Goal: Information Seeking & Learning: Learn about a topic

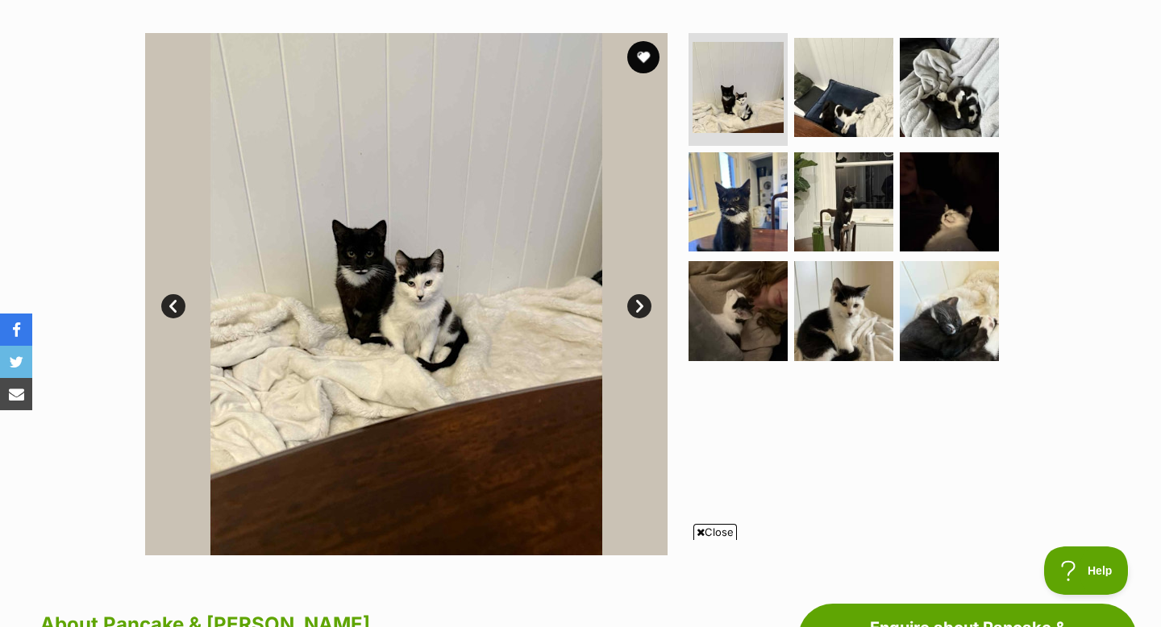
scroll to position [300, 0]
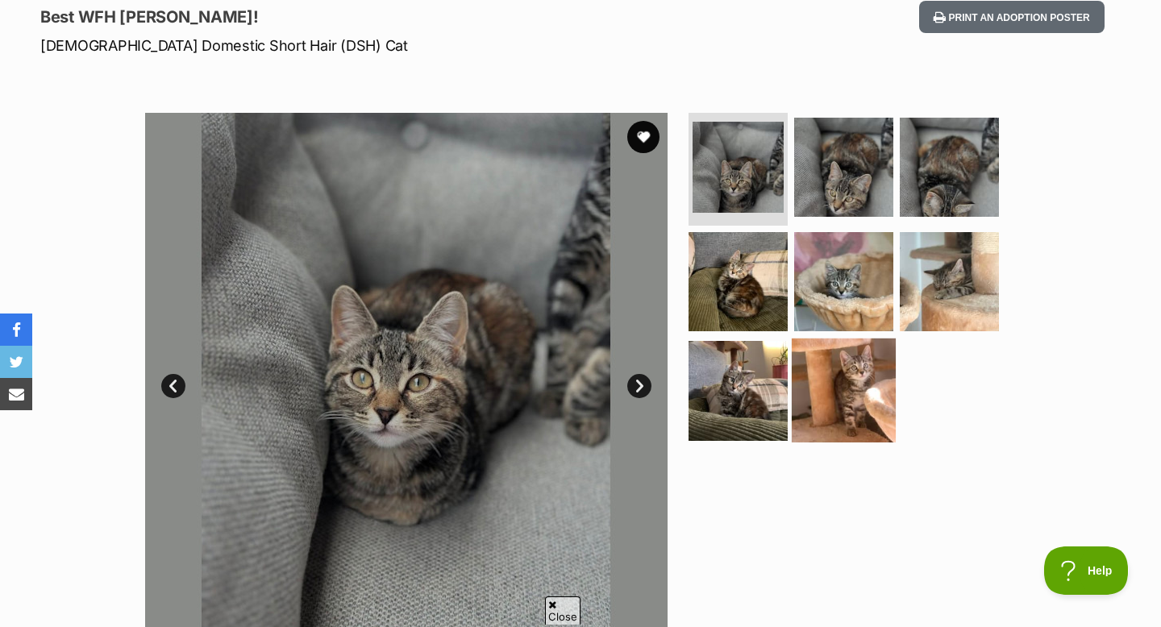
click at [875, 397] on img at bounding box center [844, 391] width 104 height 104
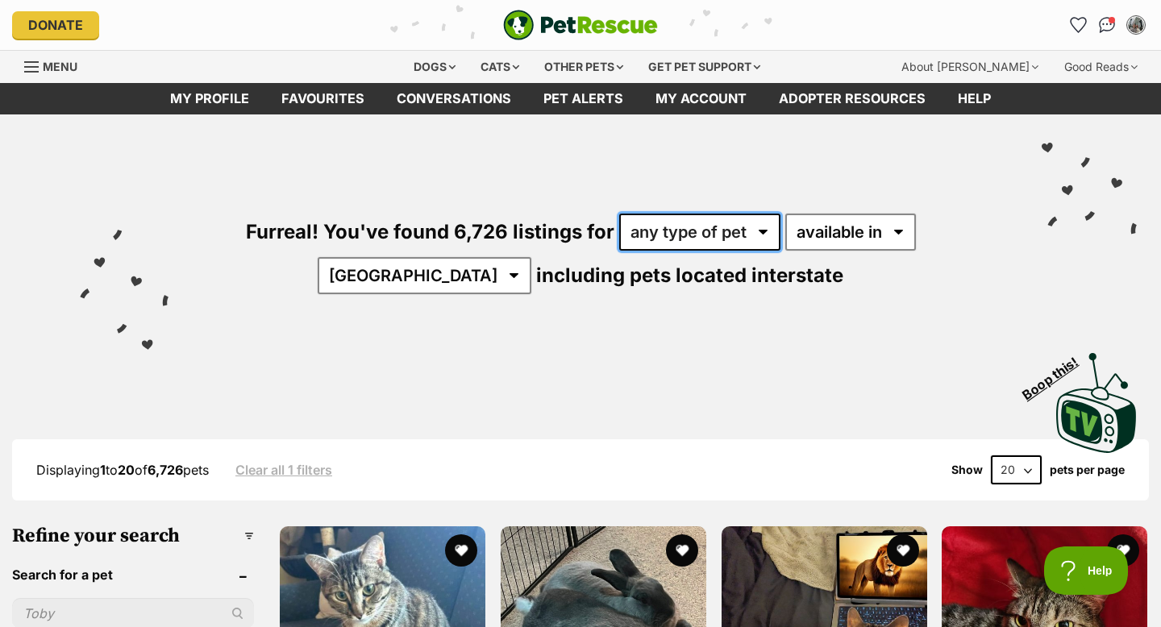
click at [754, 238] on select "any type of pet cats dogs other pets" at bounding box center [699, 232] width 161 height 37
select select "Cats"
click at [619, 217] on select "any type of pet cats dogs other pets" at bounding box center [699, 232] width 161 height 37
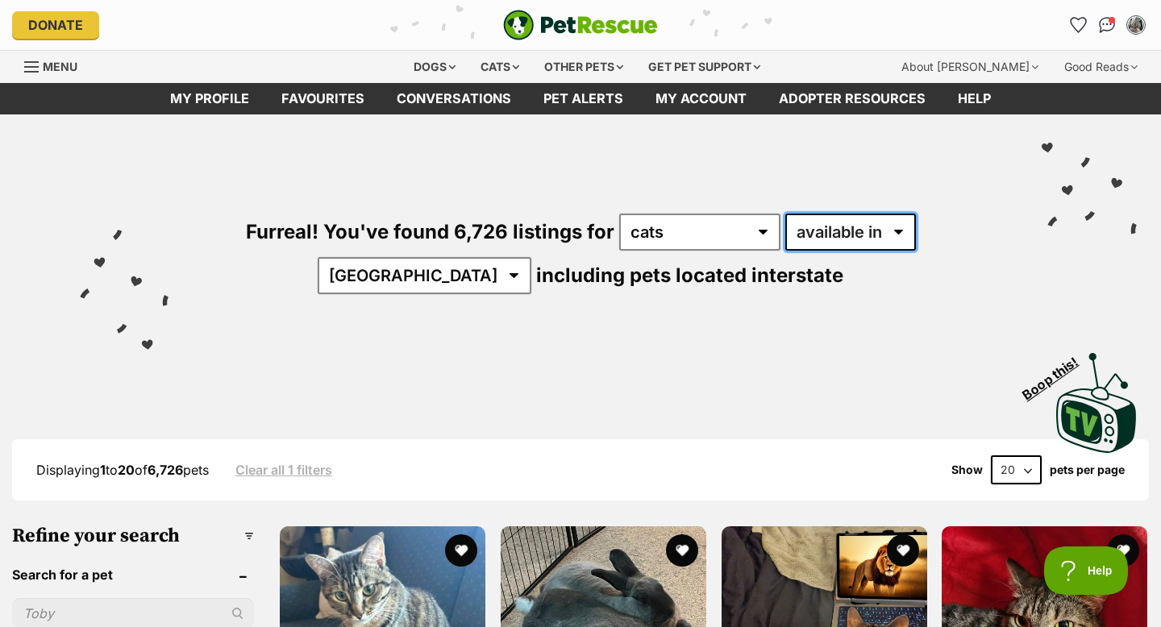
click at [833, 240] on select "available in located in" at bounding box center [851, 232] width 131 height 37
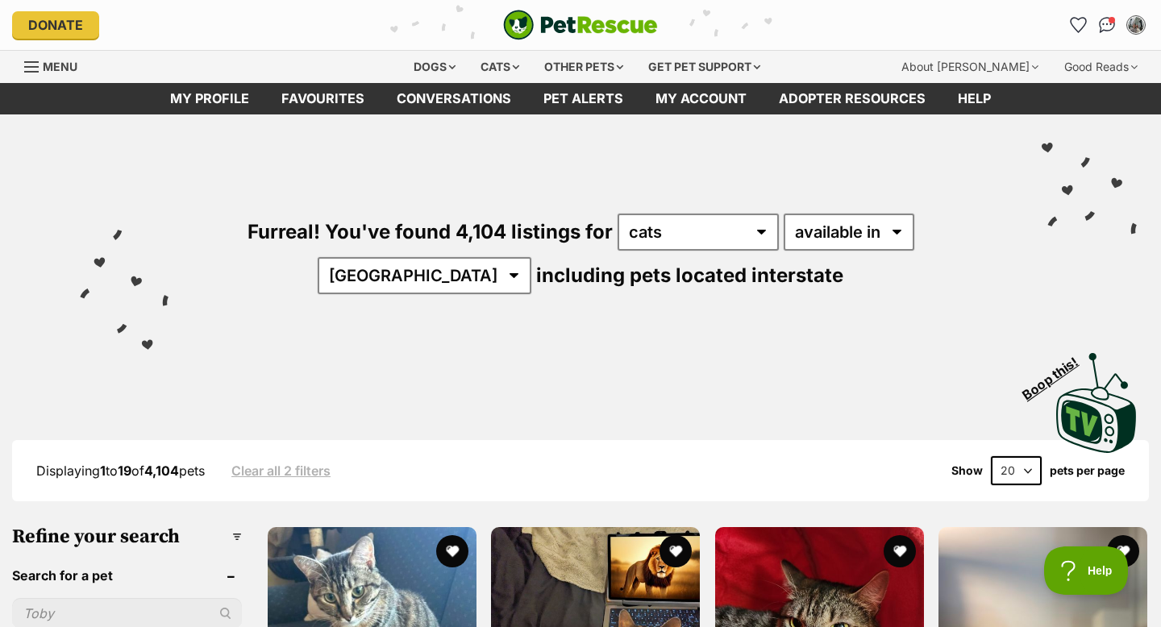
select select "VIC"
click at [355, 263] on select "Australia ACT NSW NT QLD SA TAS VIC WA" at bounding box center [425, 275] width 214 height 37
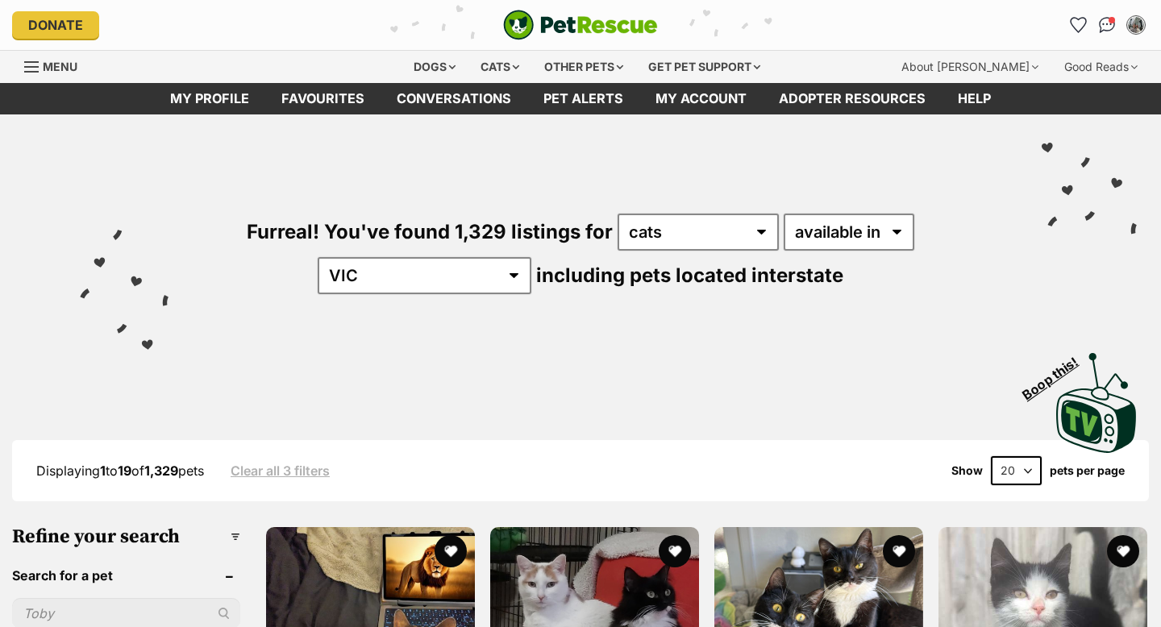
click at [1023, 482] on select "20 40 60" at bounding box center [1016, 470] width 51 height 29
select select "60"
click at [991, 465] on select "20 40 60" at bounding box center [1016, 470] width 51 height 29
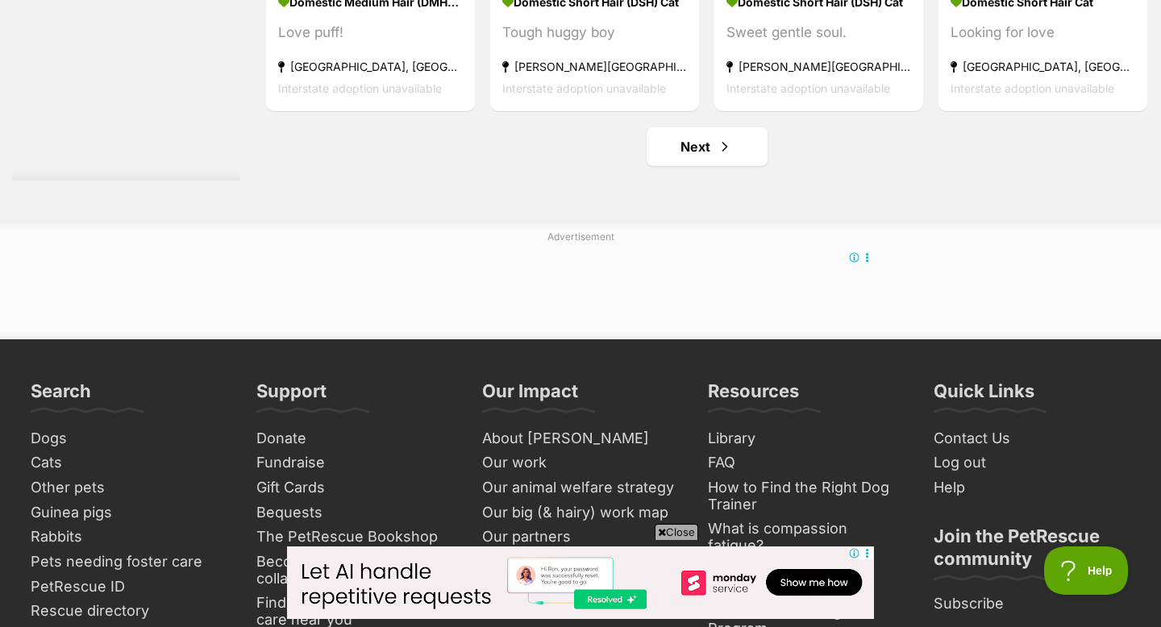
scroll to position [8646, 0]
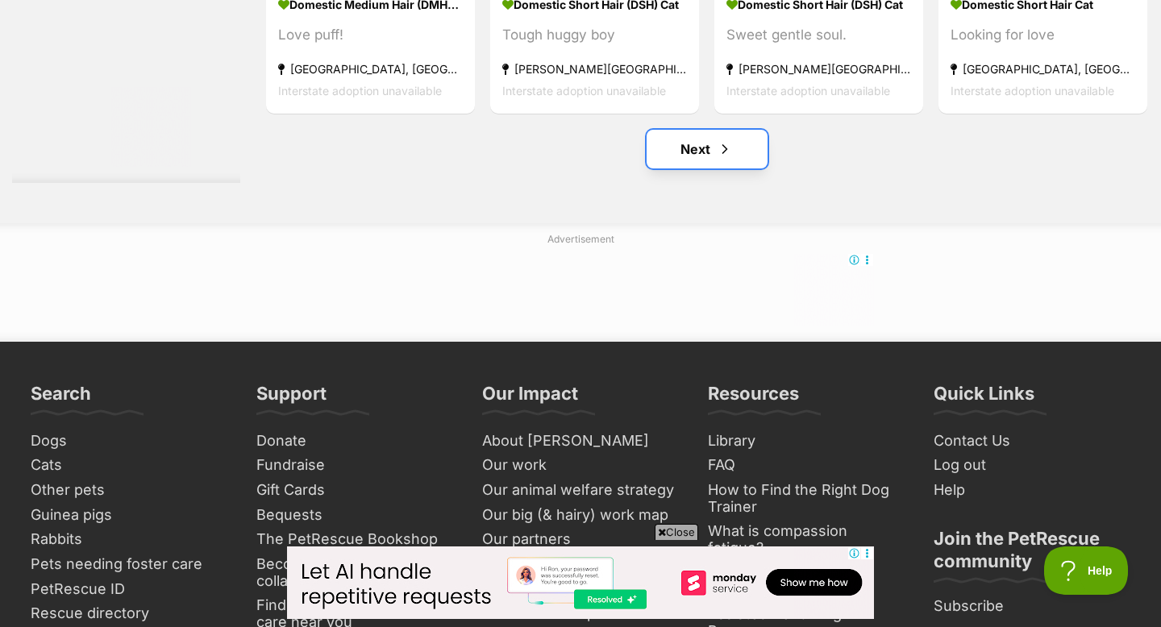
click at [752, 169] on link "Next" at bounding box center [707, 149] width 121 height 39
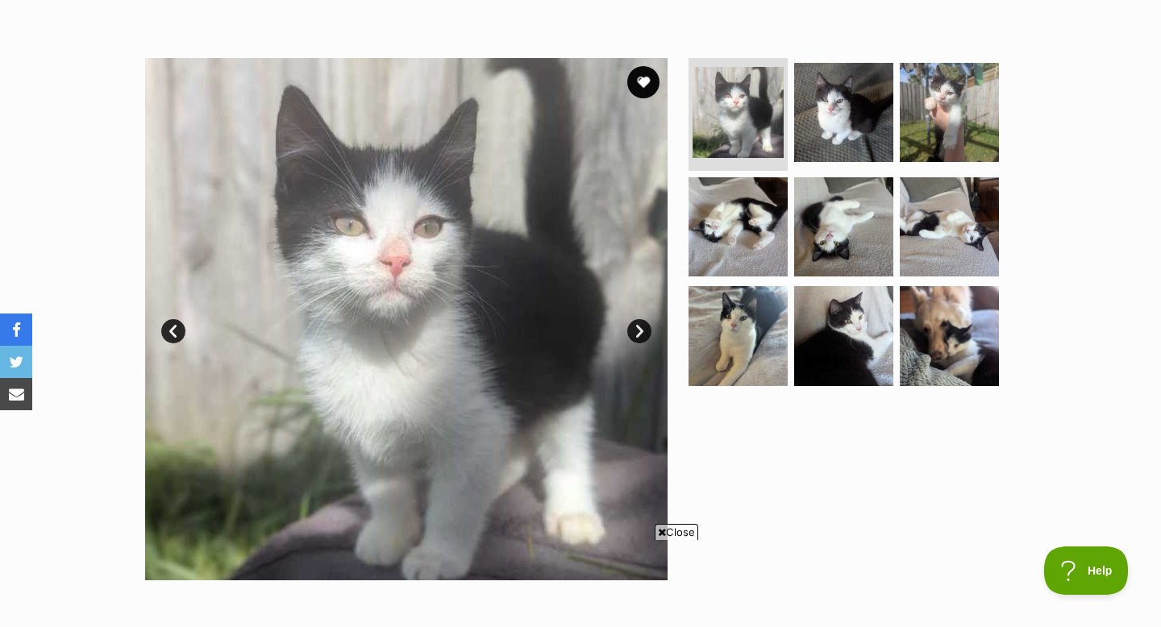
scroll to position [269, 0]
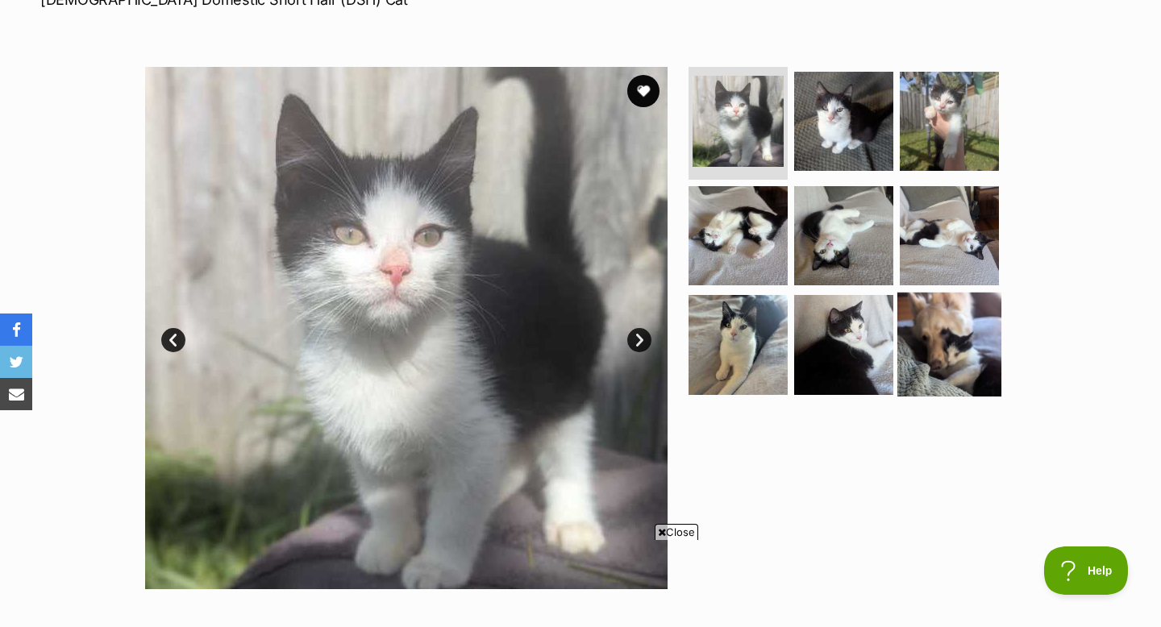
click at [973, 371] on img at bounding box center [950, 345] width 104 height 104
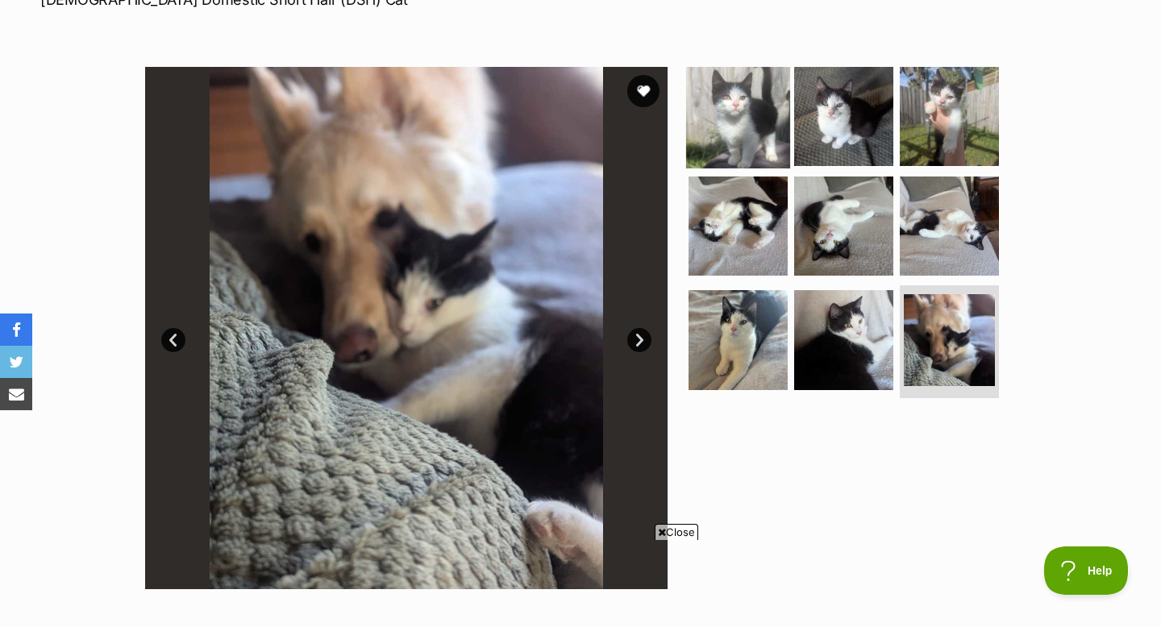
click at [767, 130] on img at bounding box center [738, 117] width 104 height 104
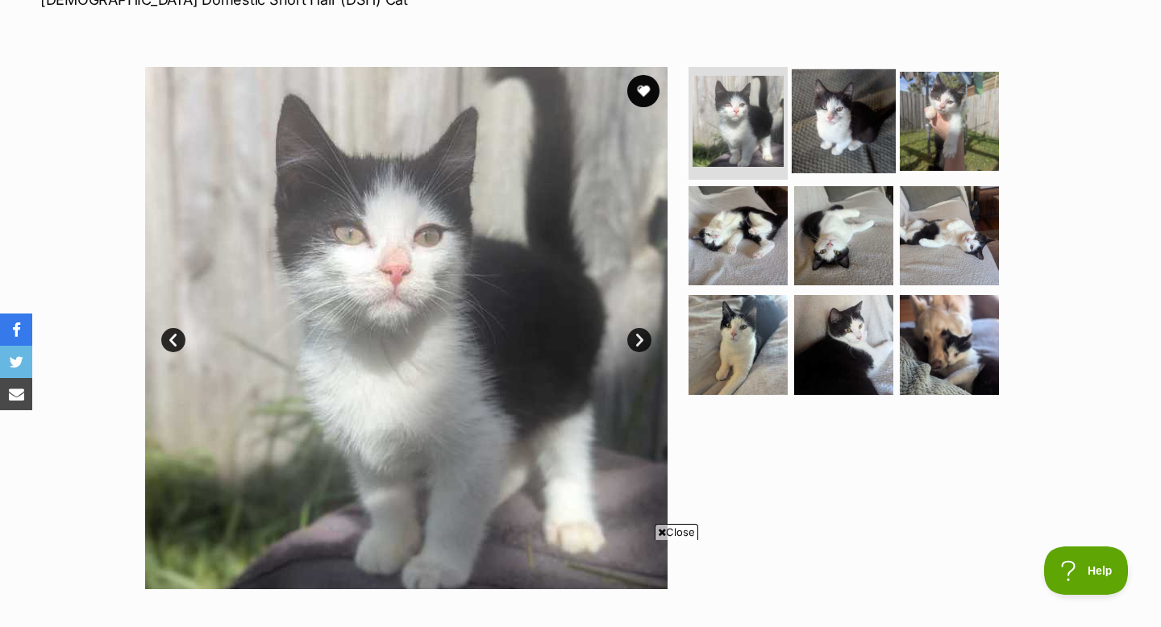
click at [853, 134] on img at bounding box center [844, 121] width 104 height 104
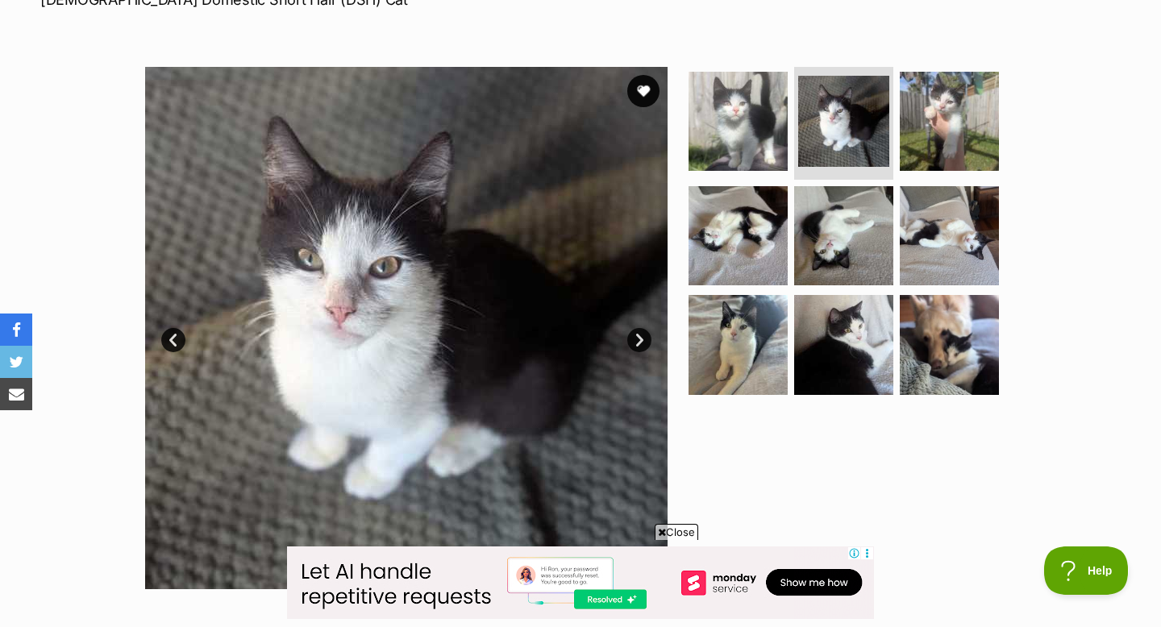
scroll to position [0, 0]
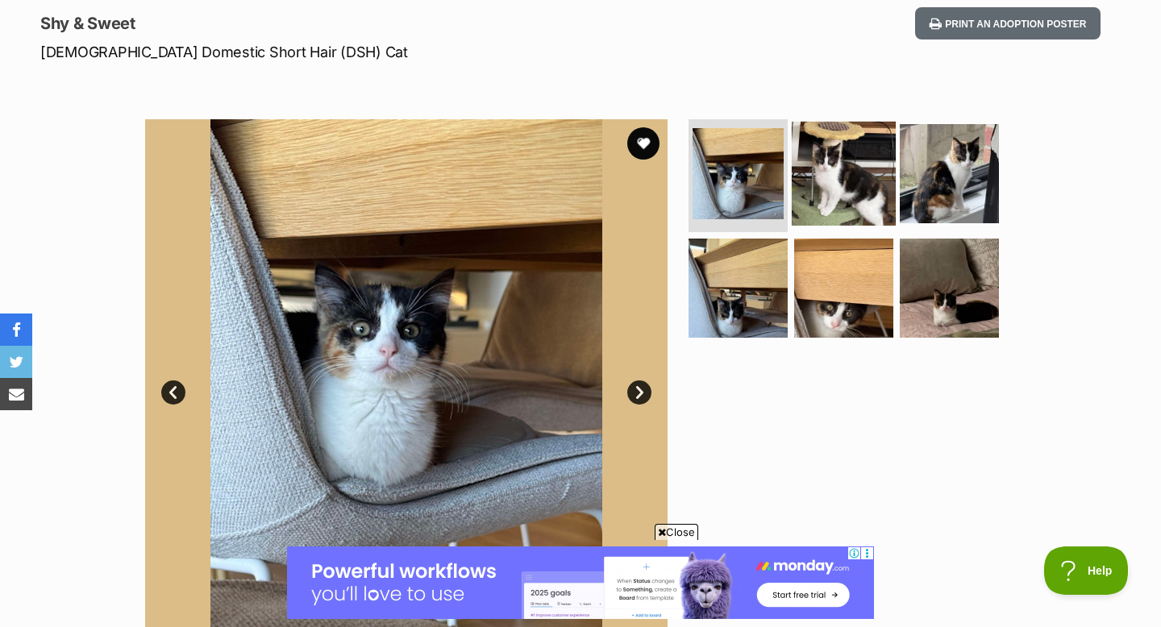
click at [831, 188] on img at bounding box center [844, 174] width 104 height 104
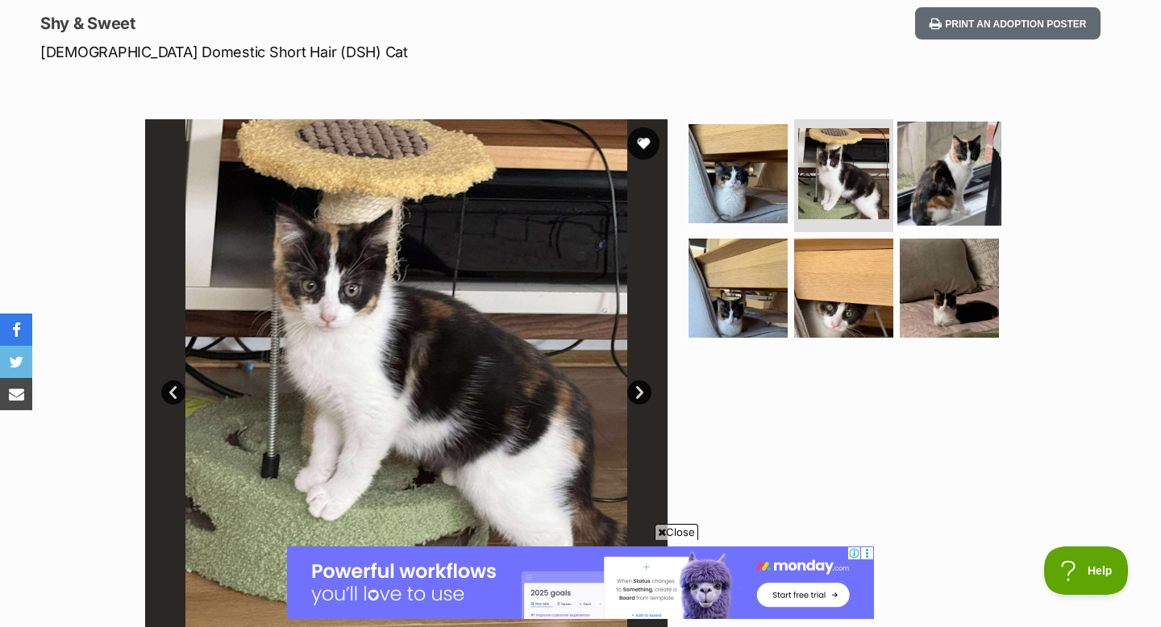
click at [946, 195] on img at bounding box center [950, 174] width 104 height 104
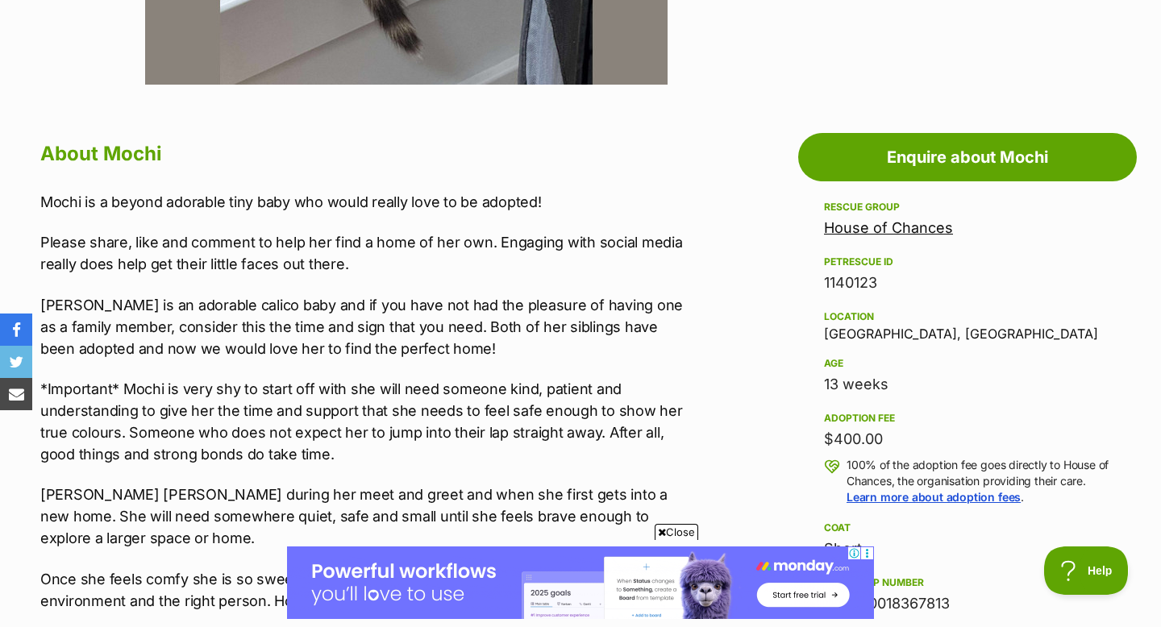
scroll to position [840, 0]
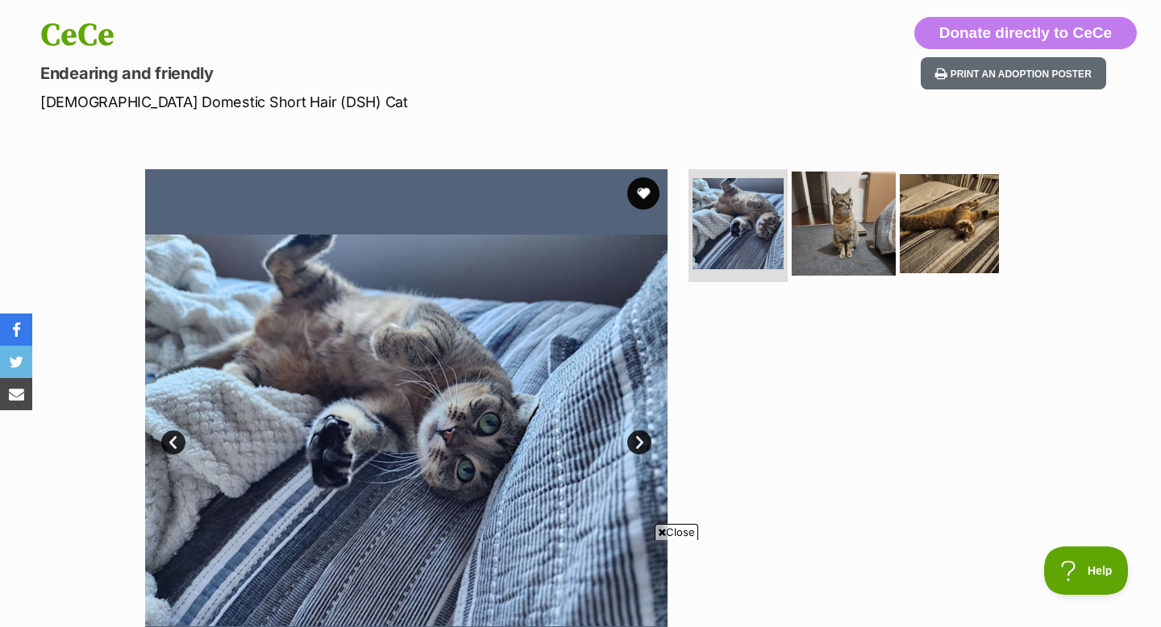
click at [849, 240] on img at bounding box center [844, 224] width 104 height 104
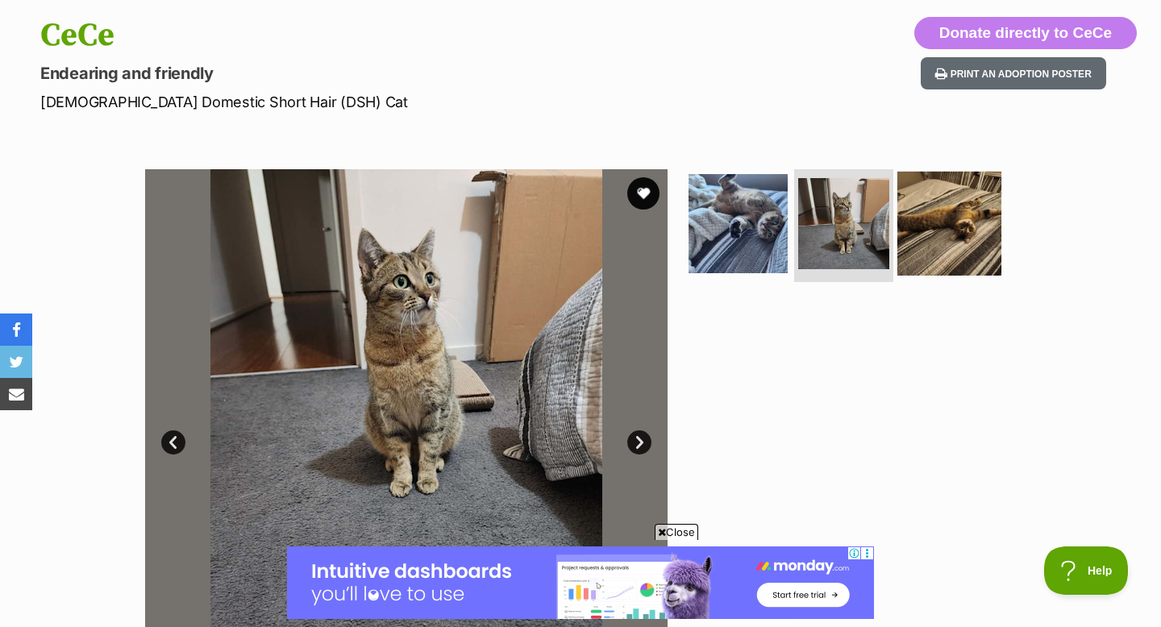
click at [940, 229] on img at bounding box center [950, 224] width 104 height 104
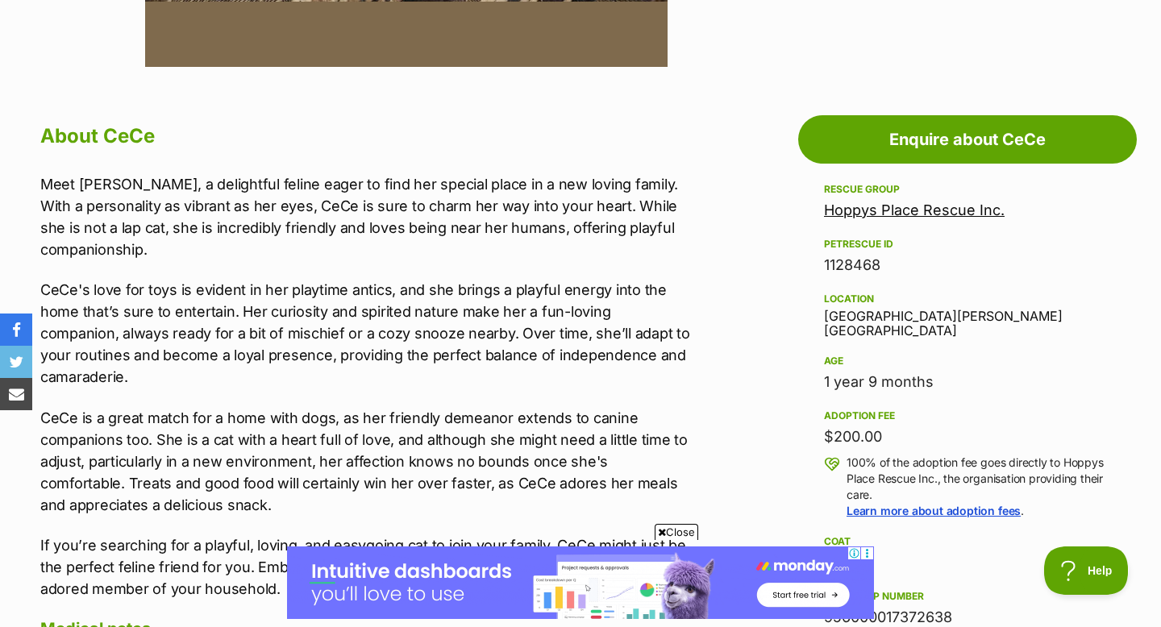
scroll to position [795, 0]
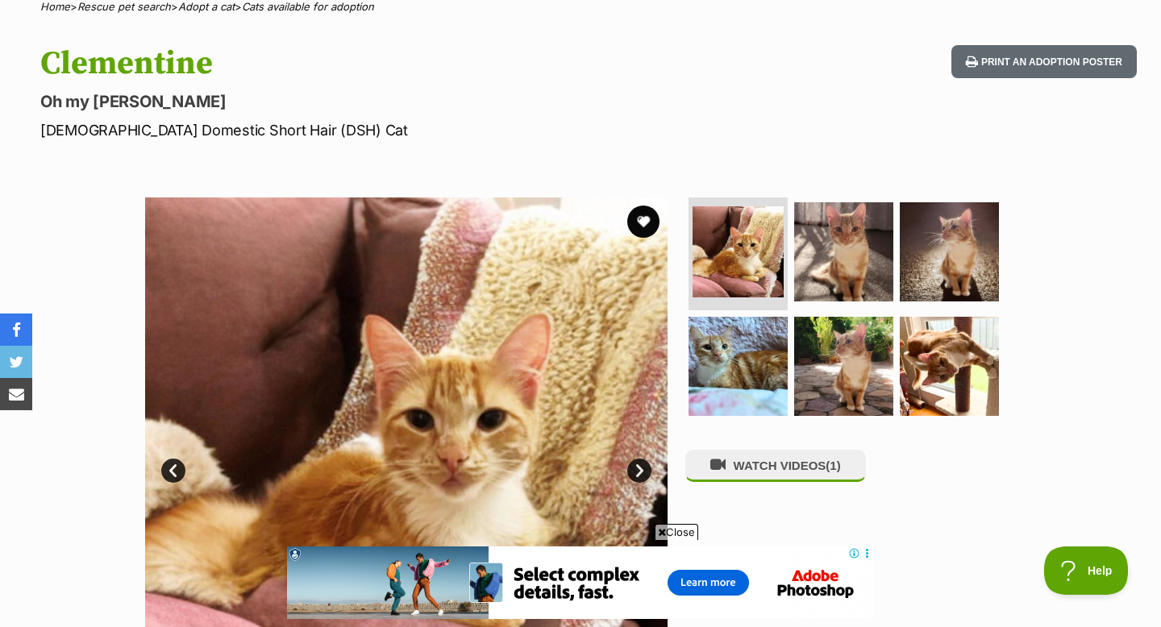
scroll to position [136, 0]
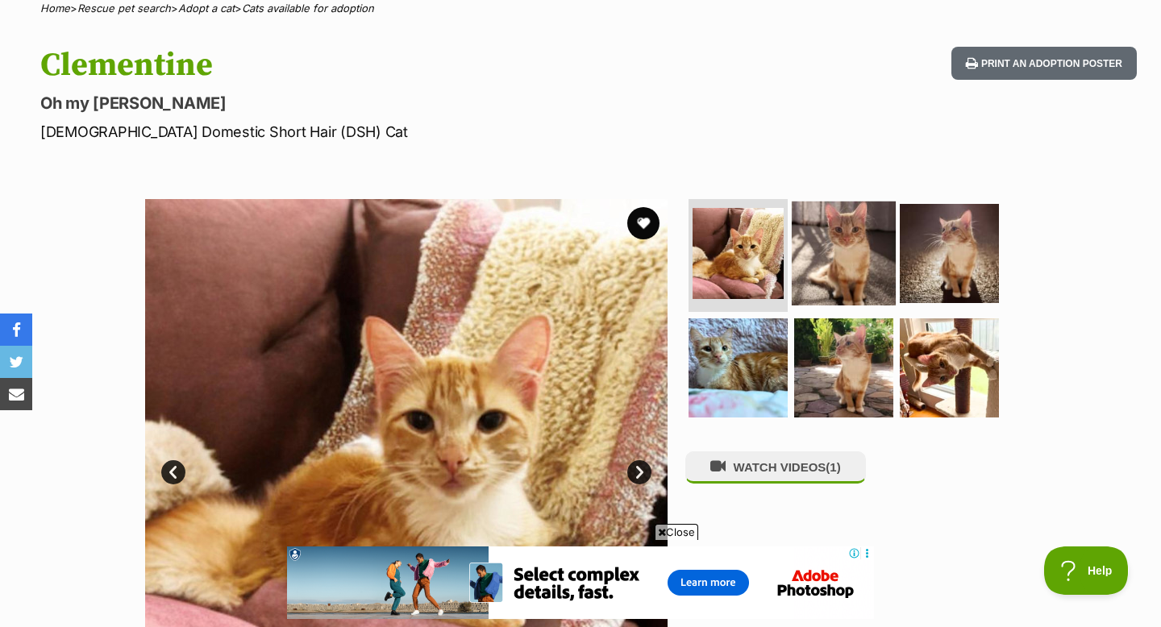
click at [843, 278] on img at bounding box center [844, 254] width 104 height 104
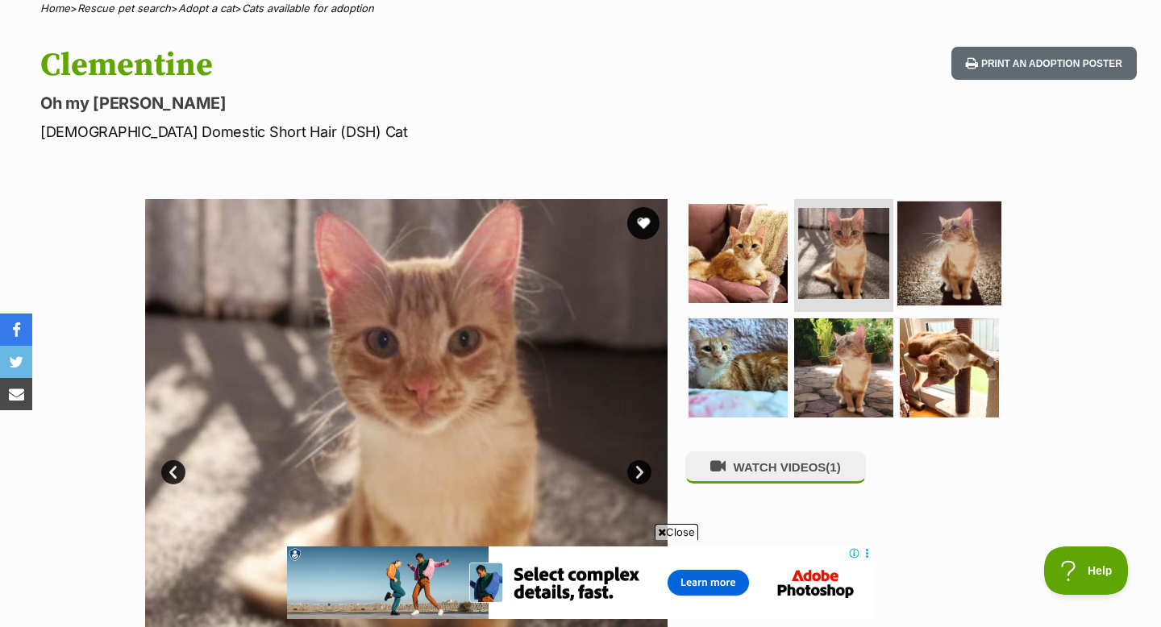
click at [955, 251] on img at bounding box center [950, 254] width 104 height 104
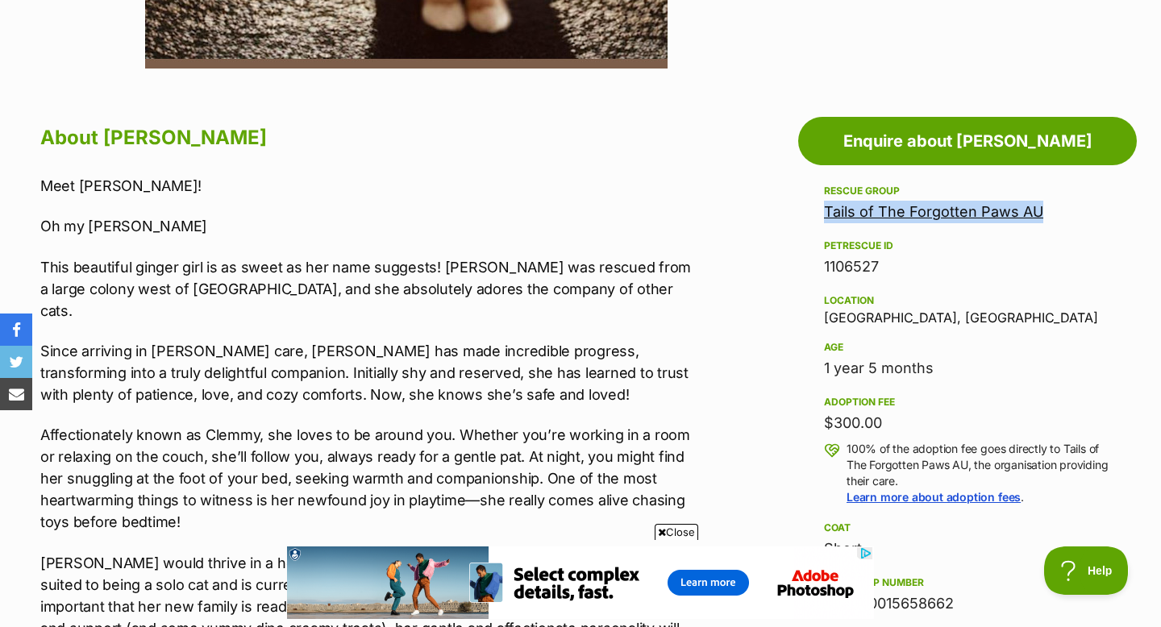
scroll to position [0, 0]
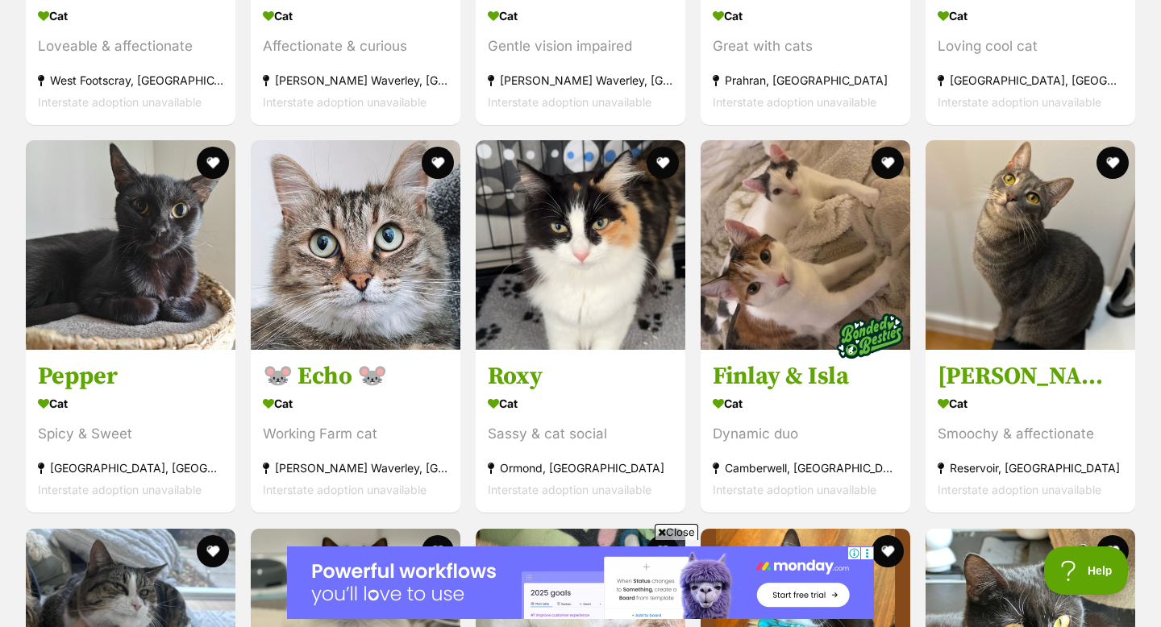
scroll to position [3162, 0]
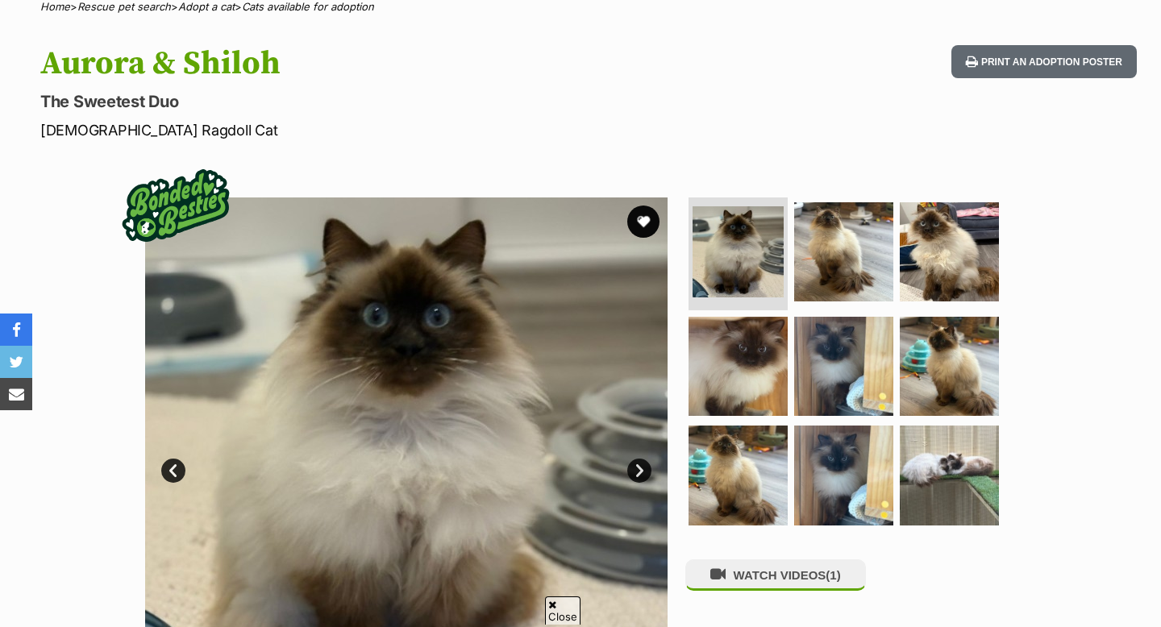
scroll to position [144, 0]
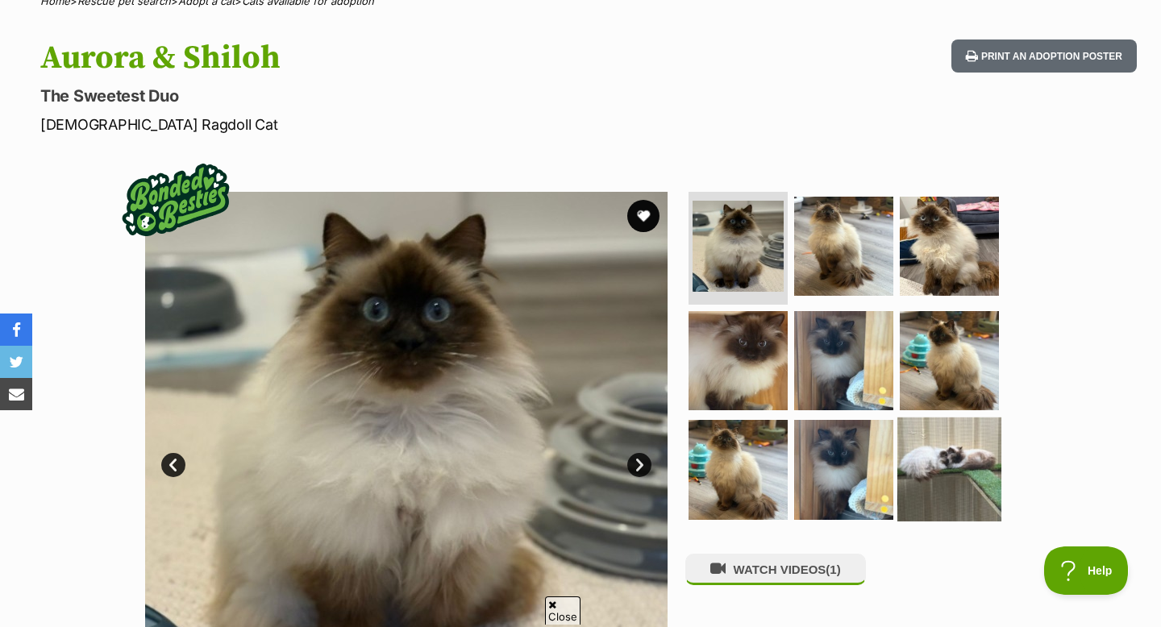
click at [944, 498] on img at bounding box center [950, 470] width 104 height 104
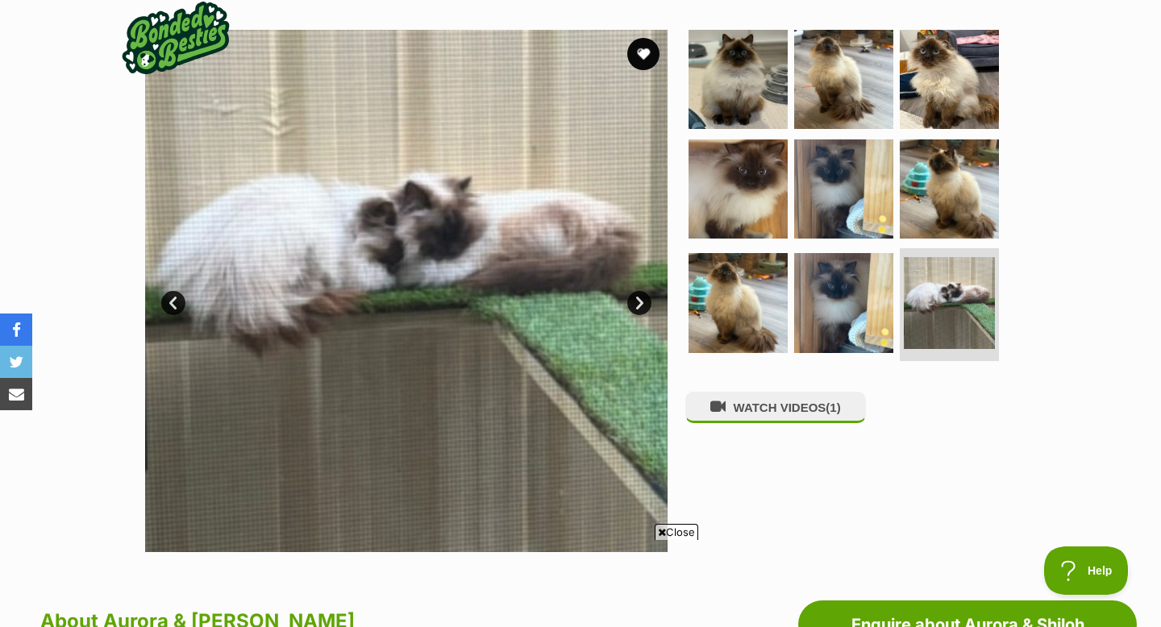
scroll to position [303, 0]
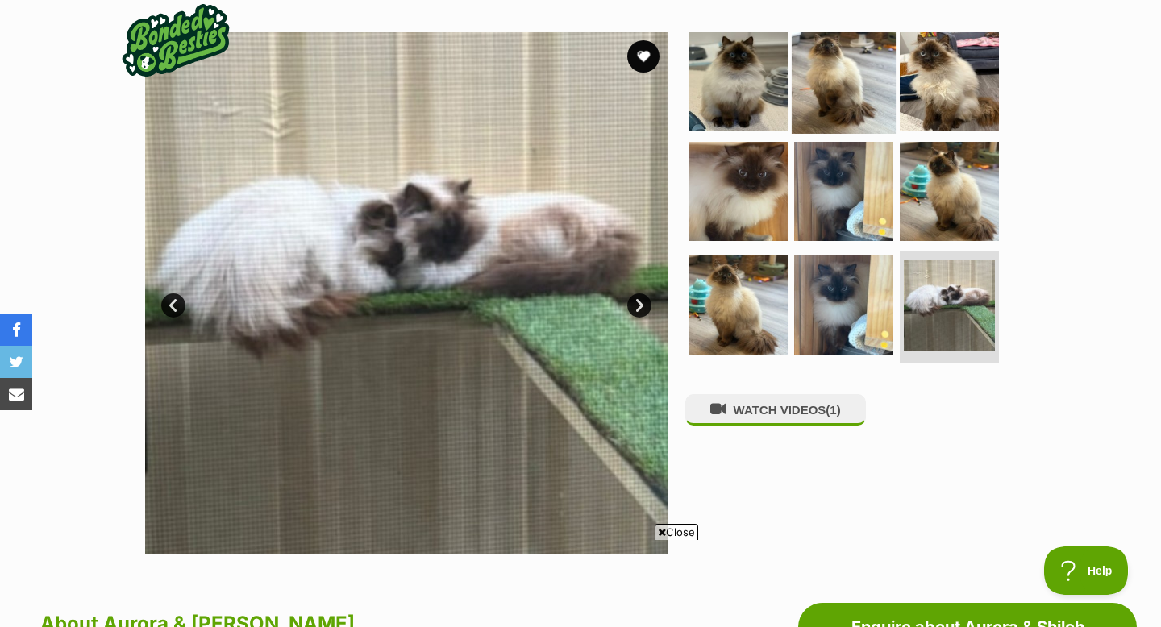
click at [842, 106] on img at bounding box center [844, 82] width 104 height 104
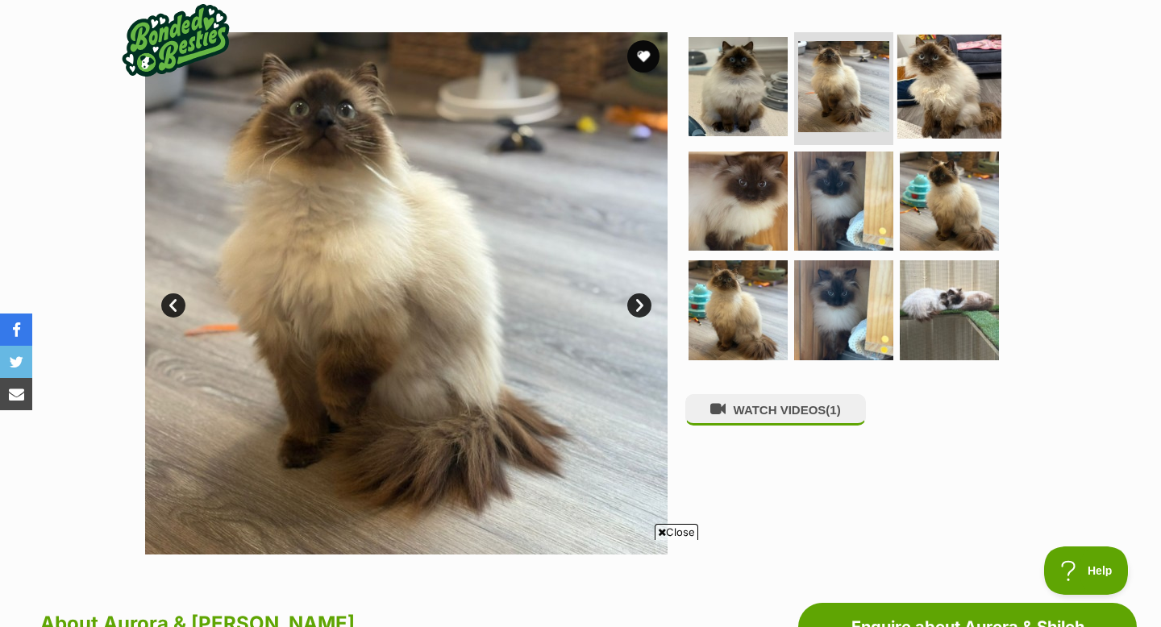
click at [942, 107] on img at bounding box center [950, 87] width 104 height 104
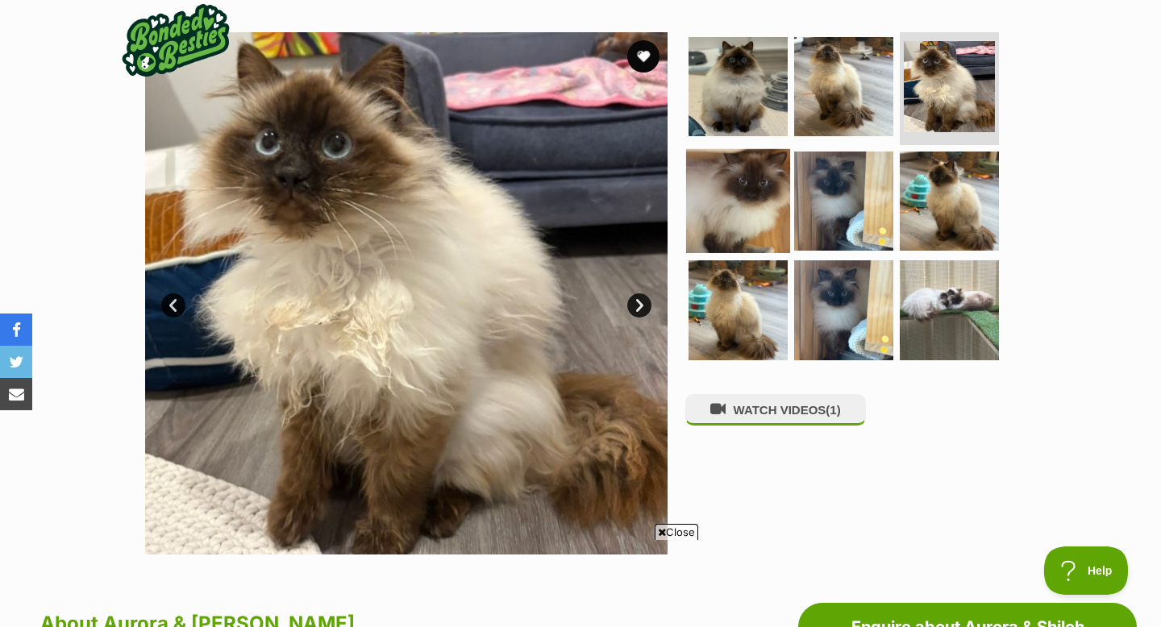
click at [739, 231] on img at bounding box center [738, 200] width 104 height 104
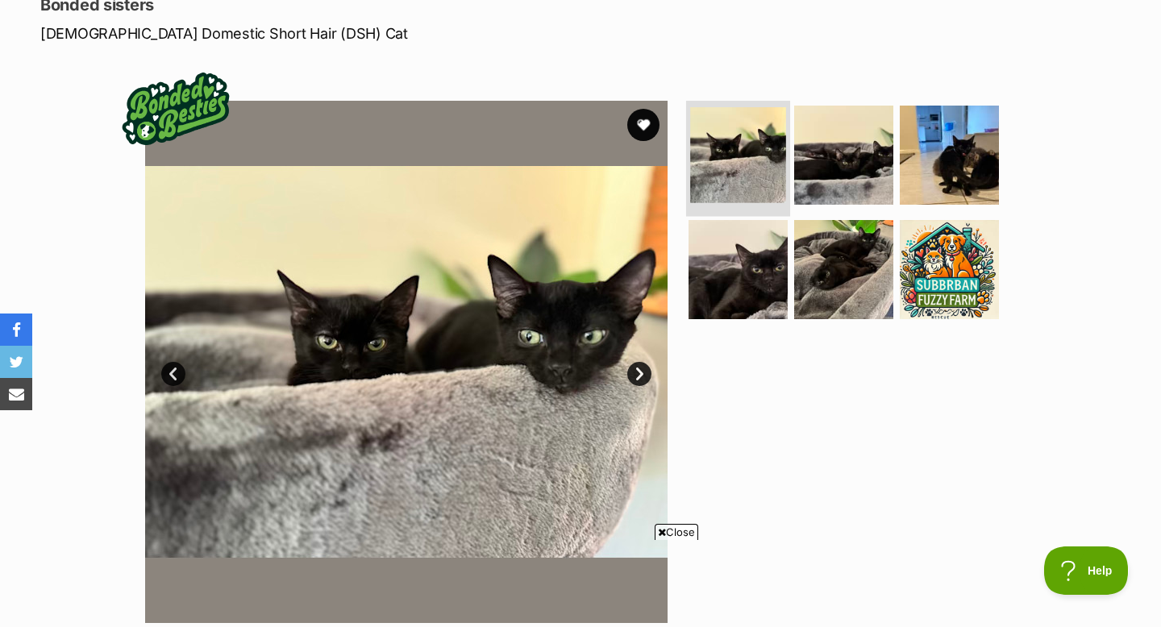
scroll to position [223, 0]
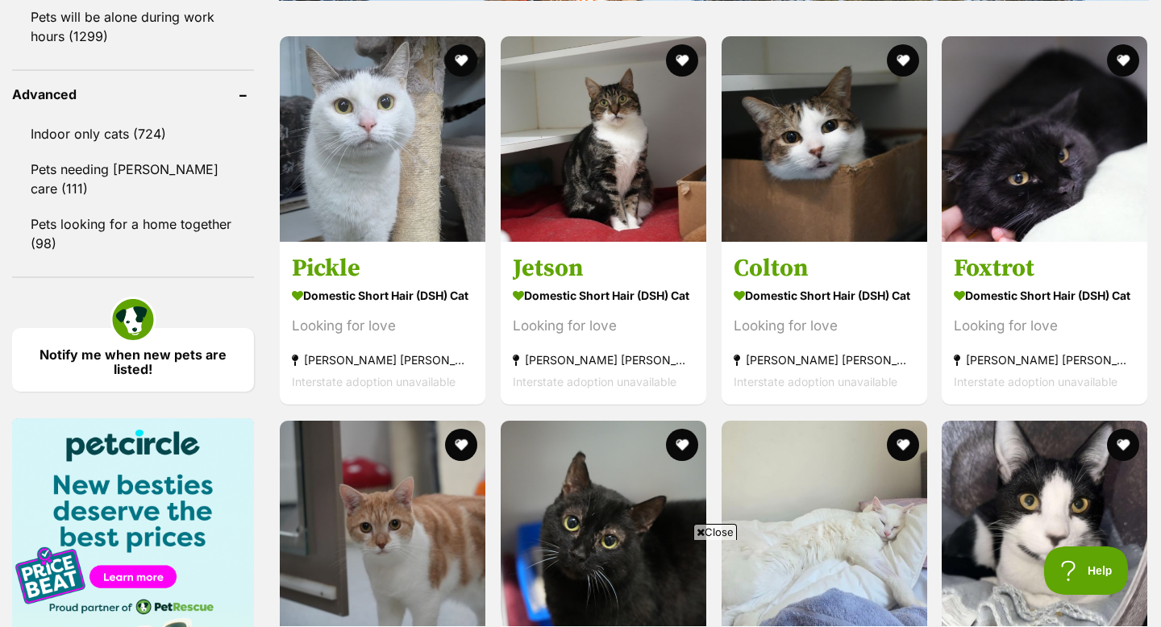
scroll to position [2094, 0]
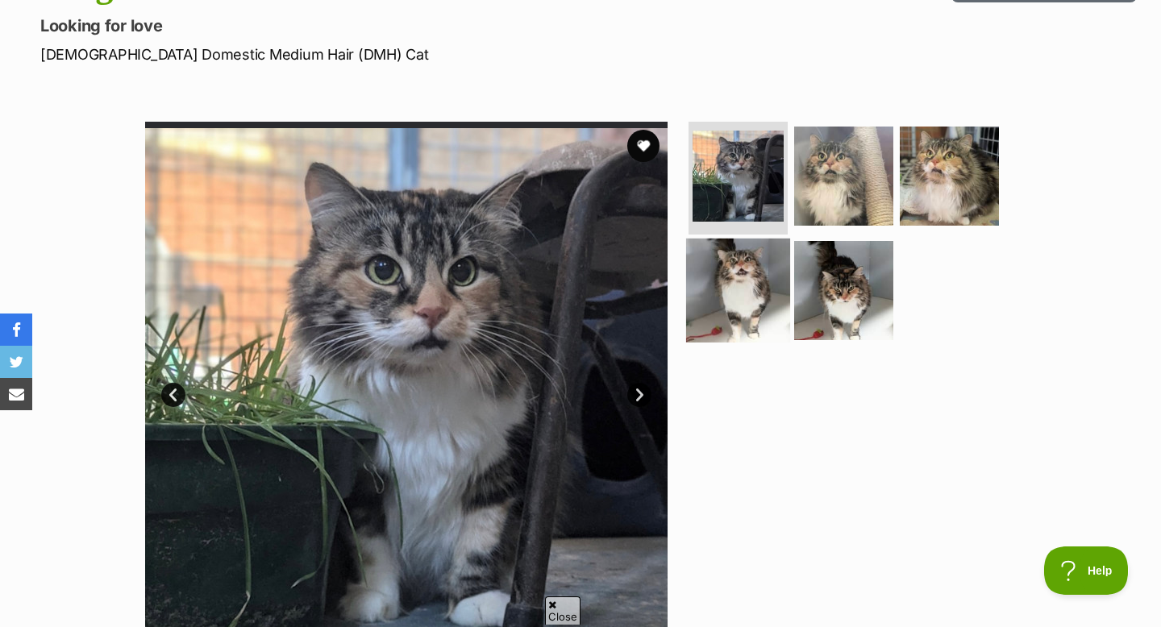
click at [755, 273] on img at bounding box center [738, 290] width 104 height 104
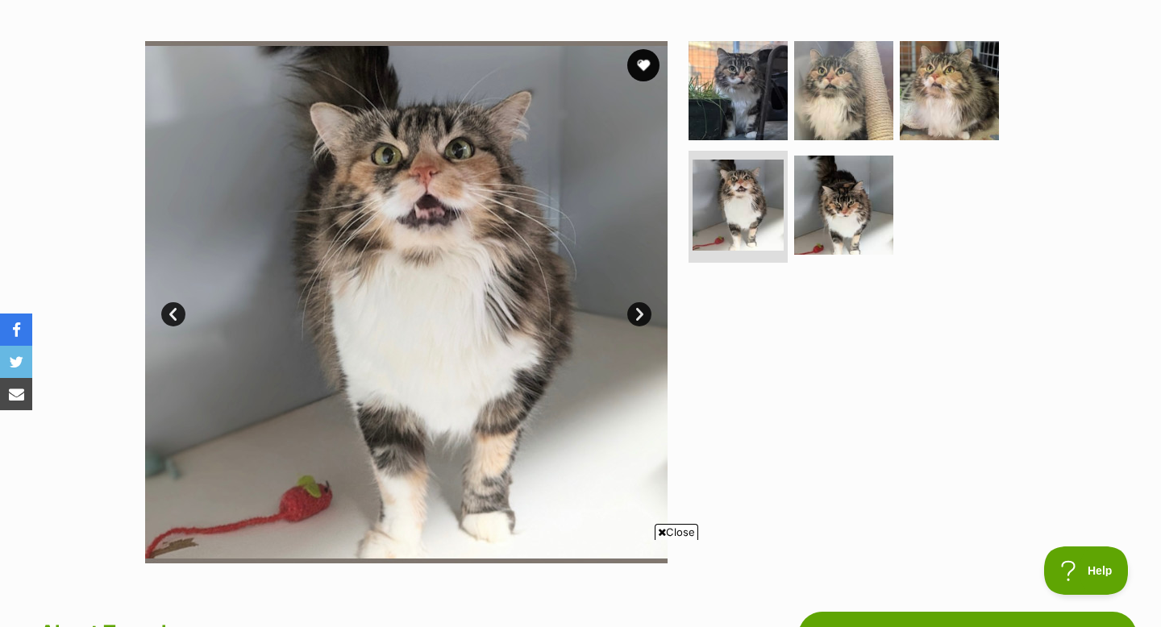
scroll to position [302, 0]
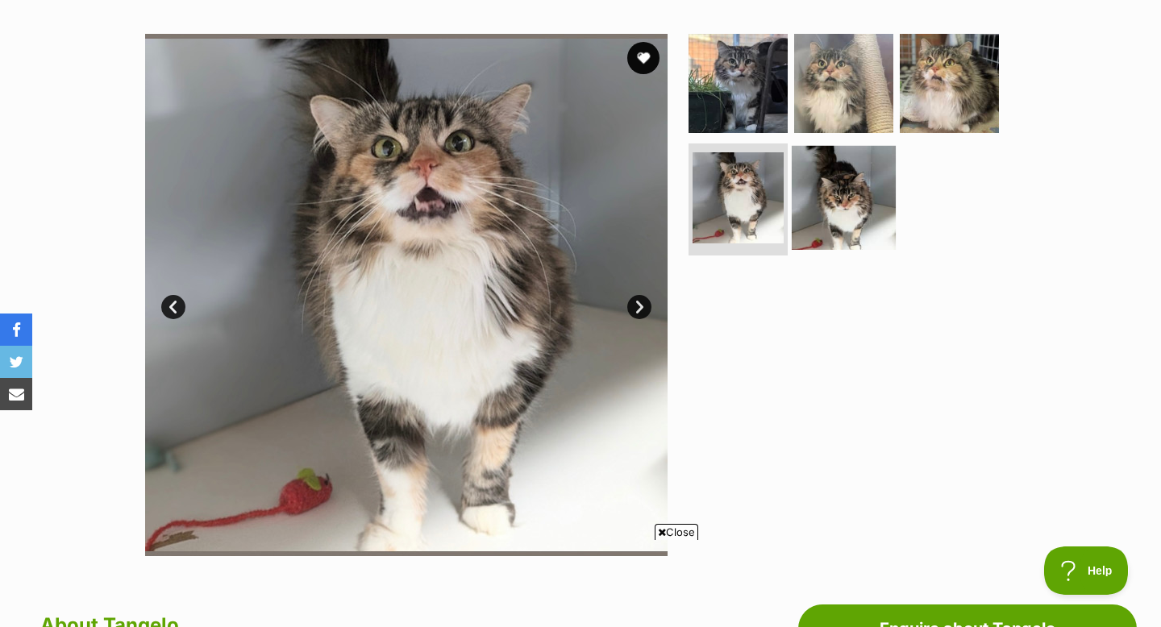
click at [861, 216] on img at bounding box center [844, 197] width 104 height 104
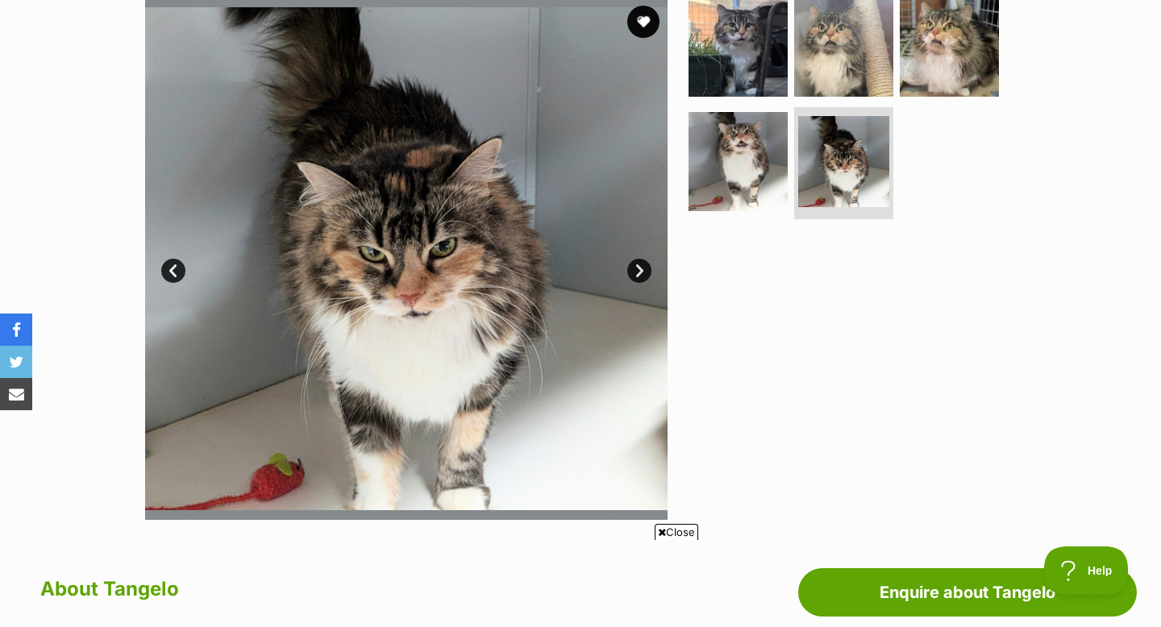
scroll to position [140, 0]
